Goal: Navigation & Orientation: Find specific page/section

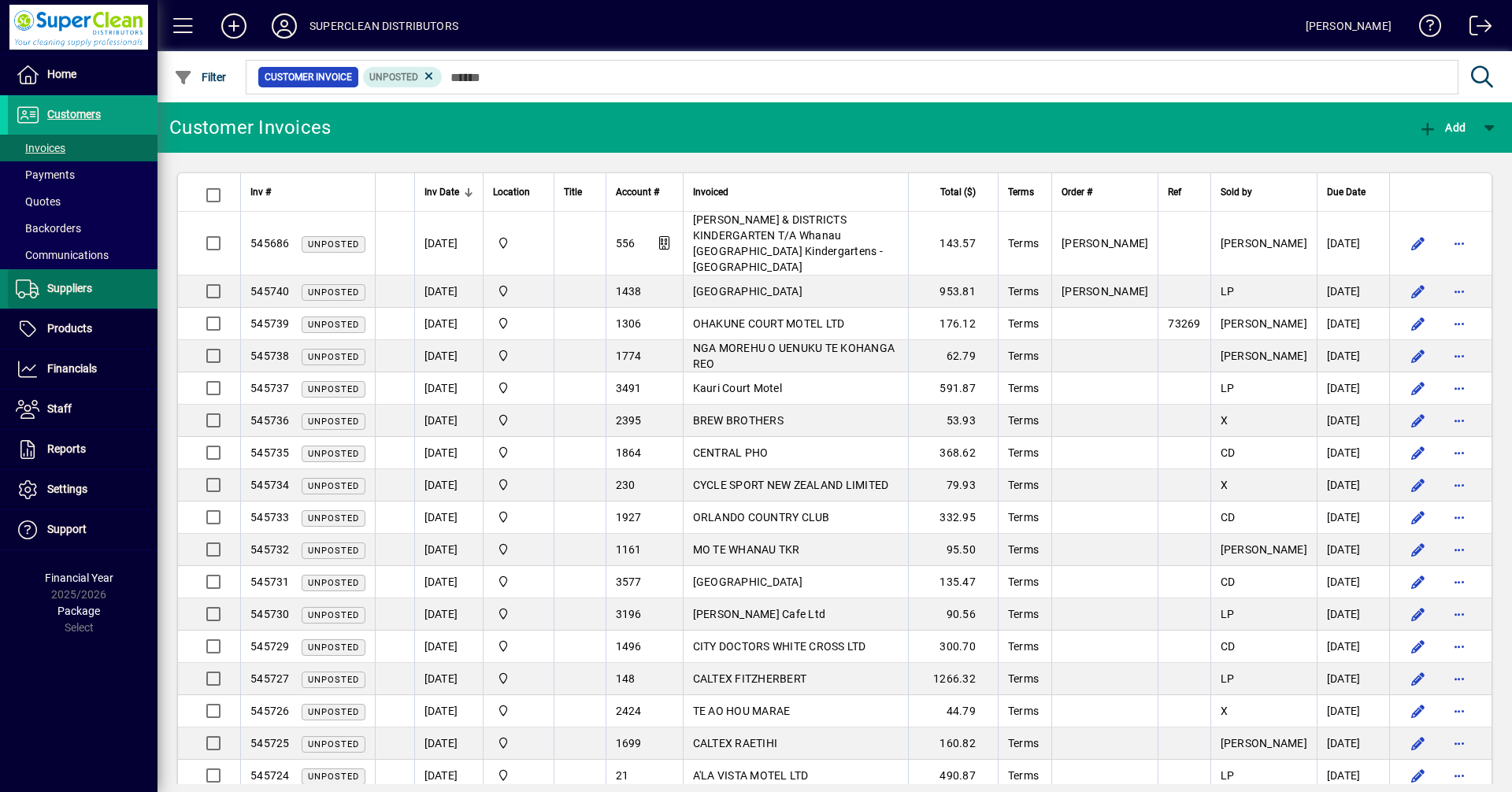
click at [58, 290] on span "Suppliers" at bounding box center [70, 288] width 45 height 12
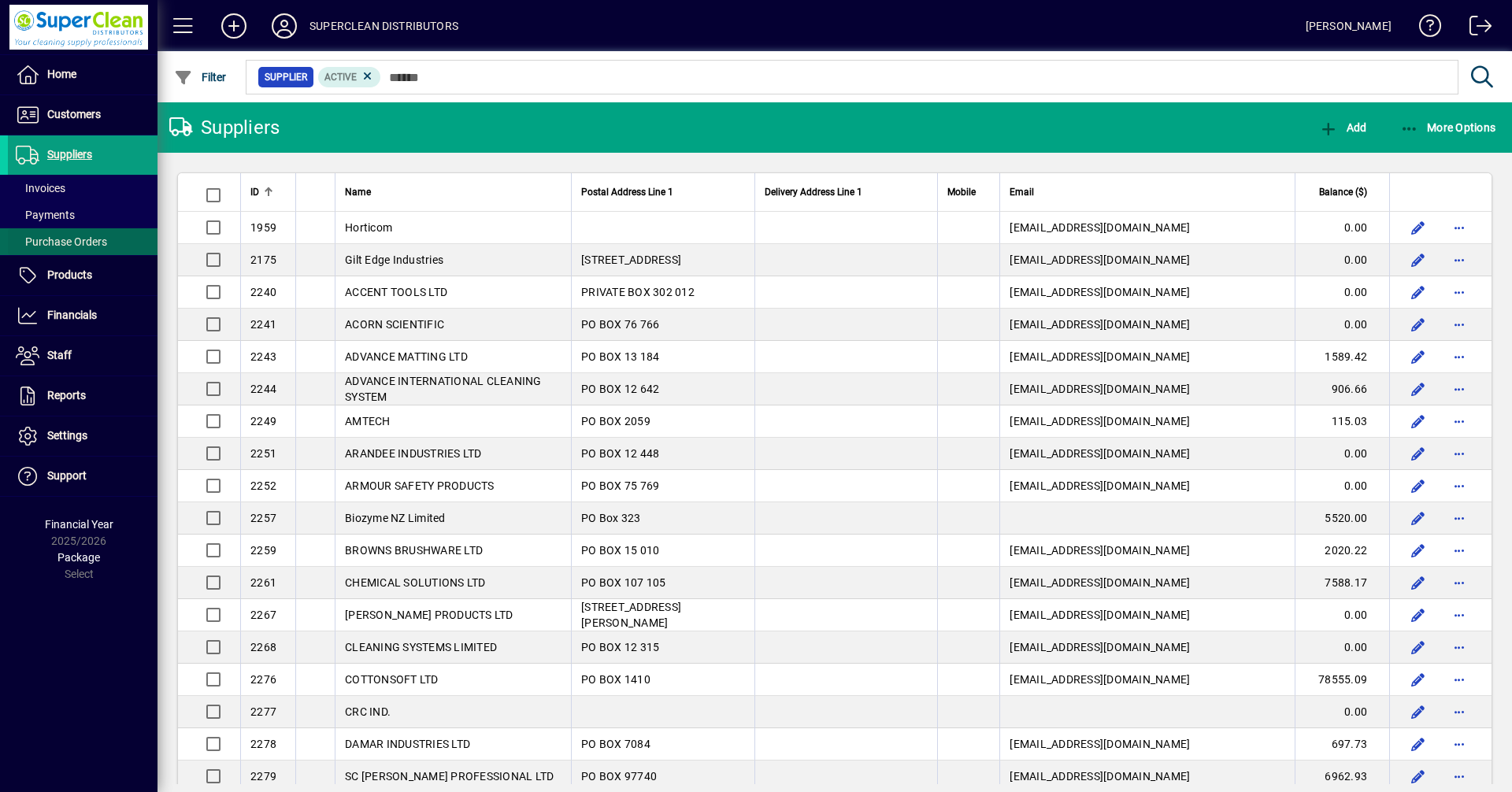
click at [70, 247] on span "Purchase Orders" at bounding box center [62, 242] width 92 height 12
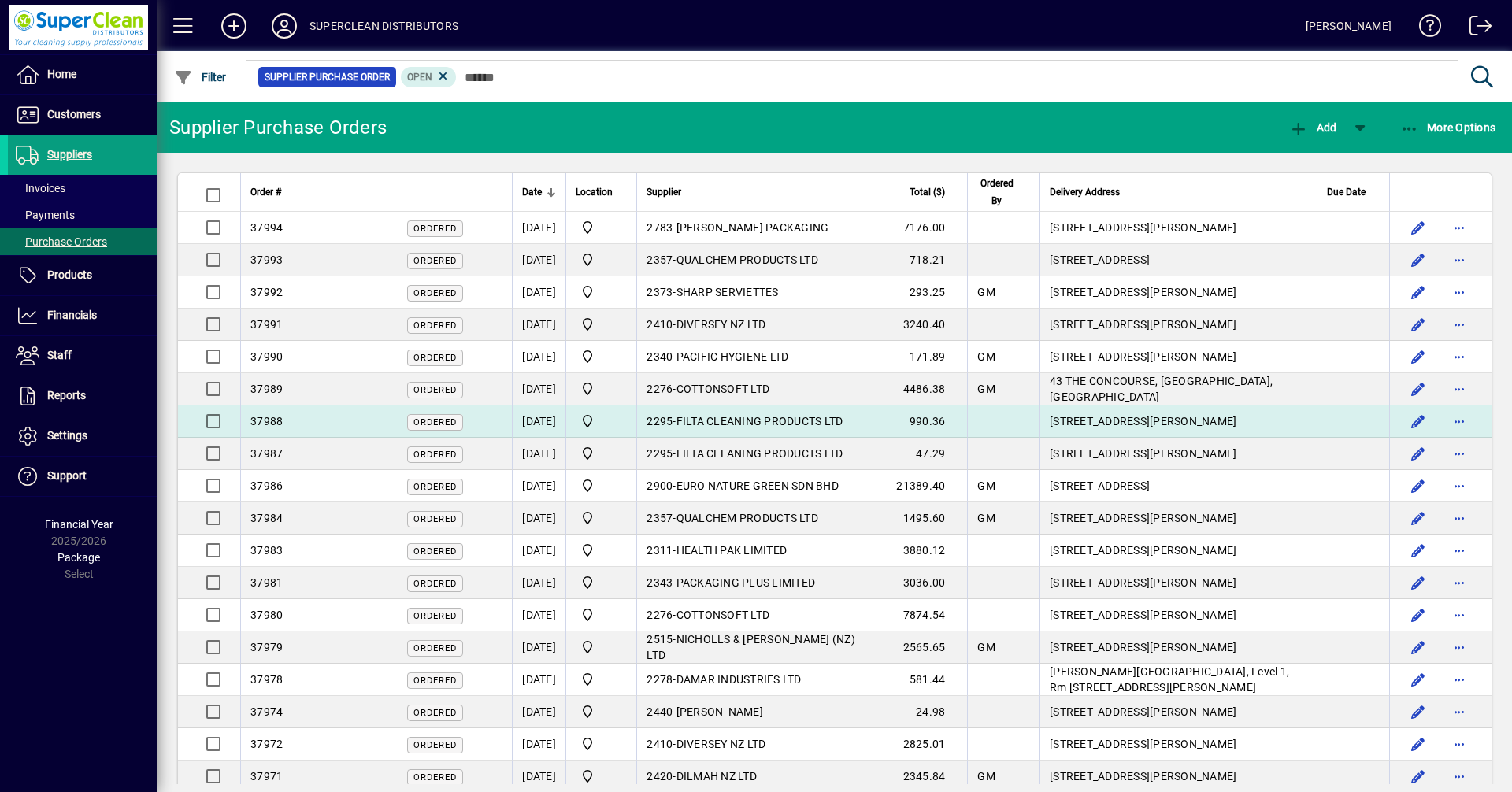
click at [735, 422] on span "FILTA CLEANING PRODUCTS LTD" at bounding box center [759, 422] width 167 height 12
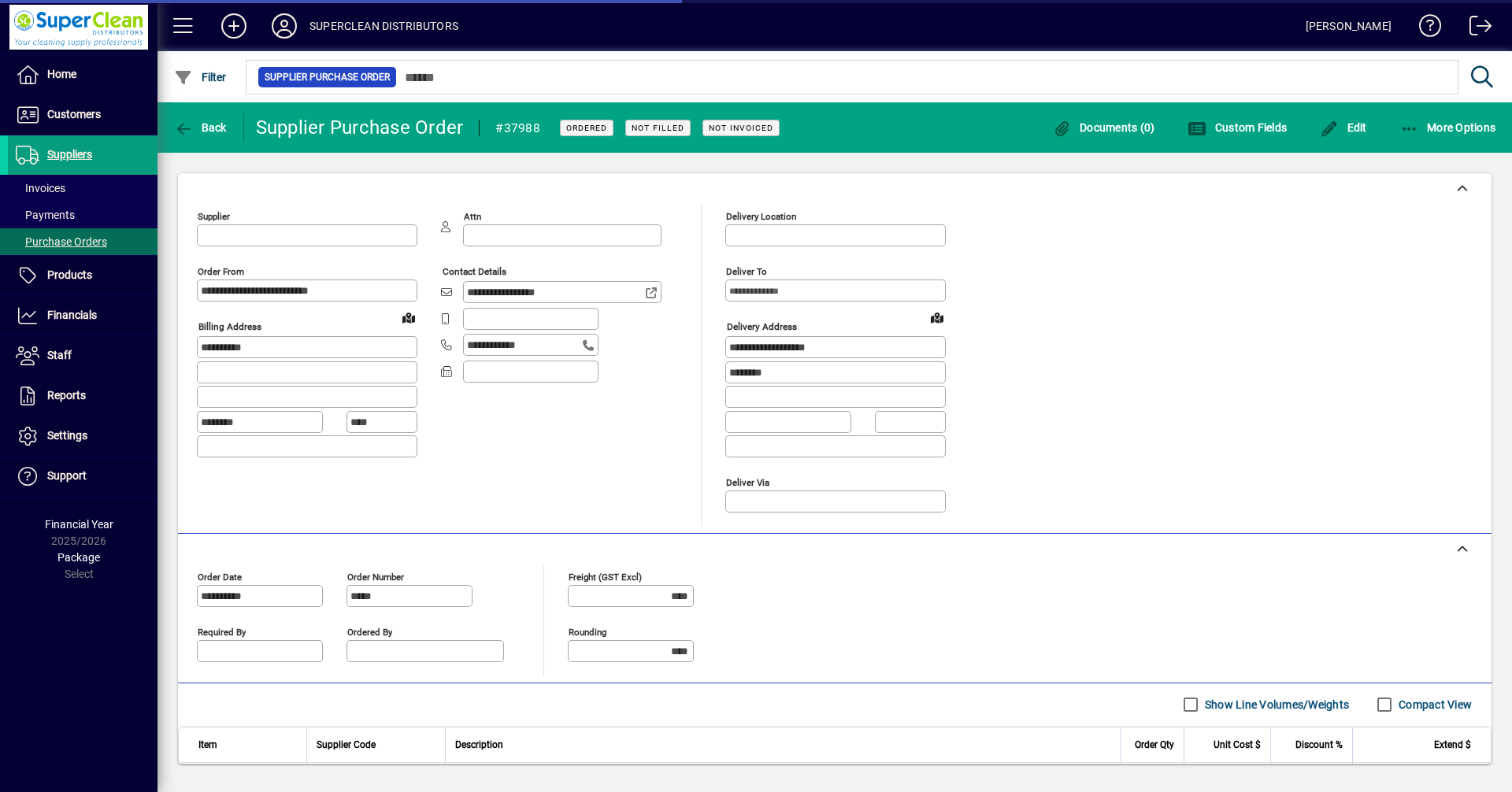
type input "**********"
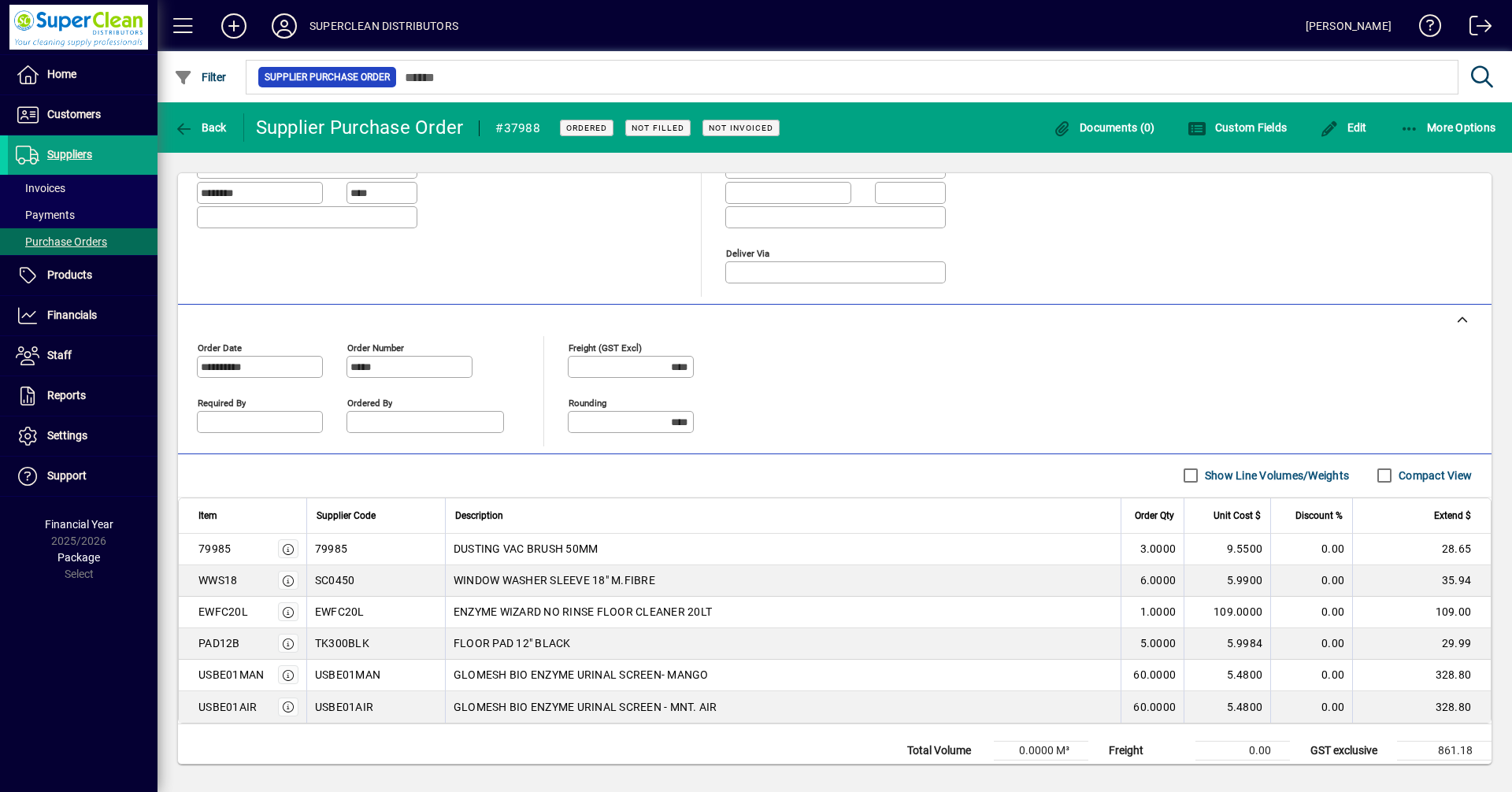
scroll to position [236, 0]
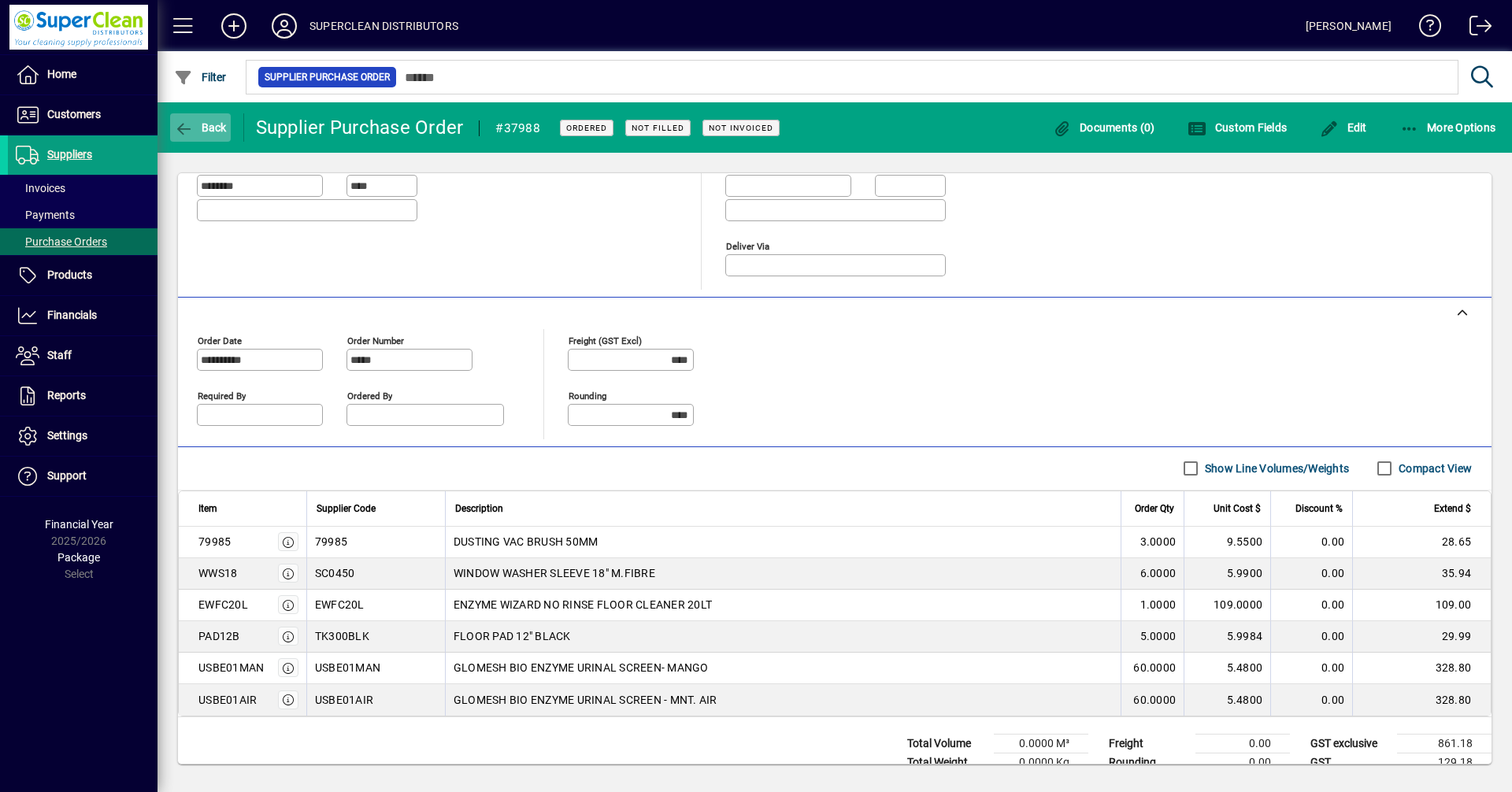
click at [201, 129] on span "Back" at bounding box center [200, 128] width 53 height 12
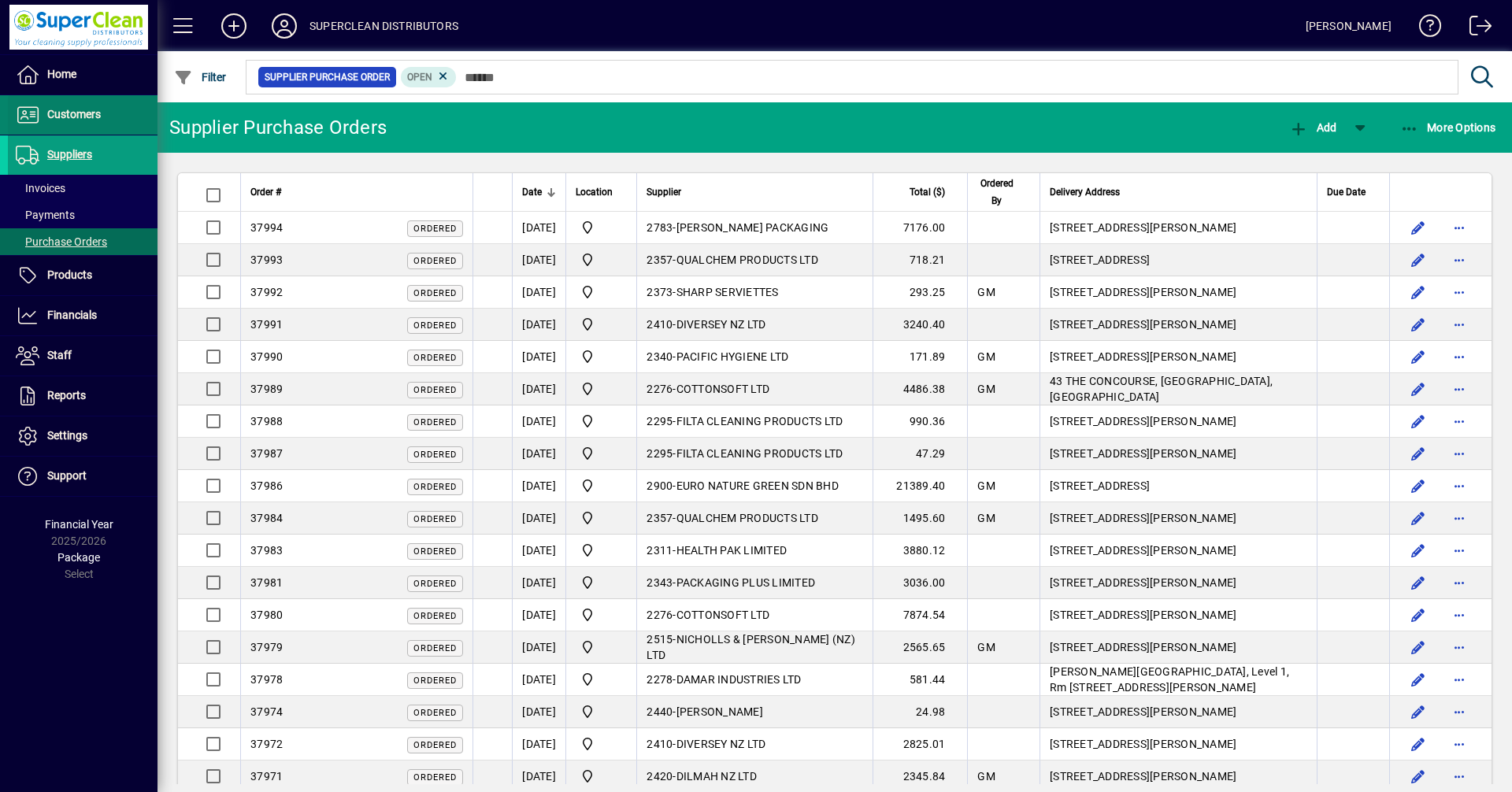
click at [99, 112] on span "Customers" at bounding box center [74, 114] width 54 height 12
